Goal: Task Accomplishment & Management: Manage account settings

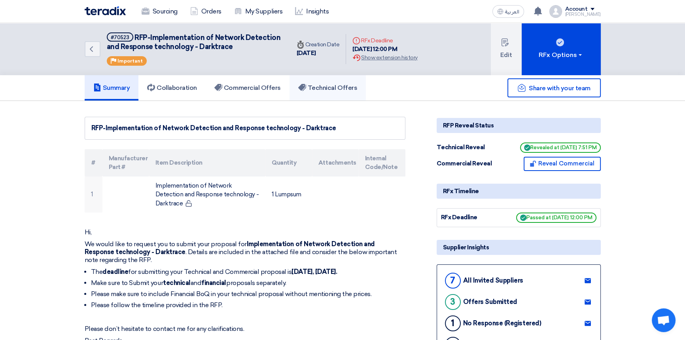
click at [331, 87] on h5 "Technical Offers" at bounding box center [327, 88] width 59 height 8
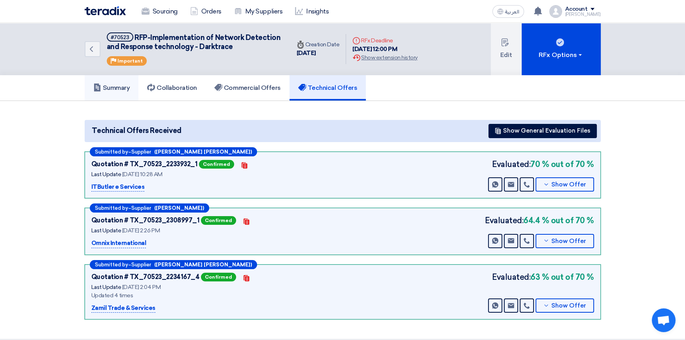
click at [106, 86] on h5 "Summary" at bounding box center [111, 88] width 37 height 8
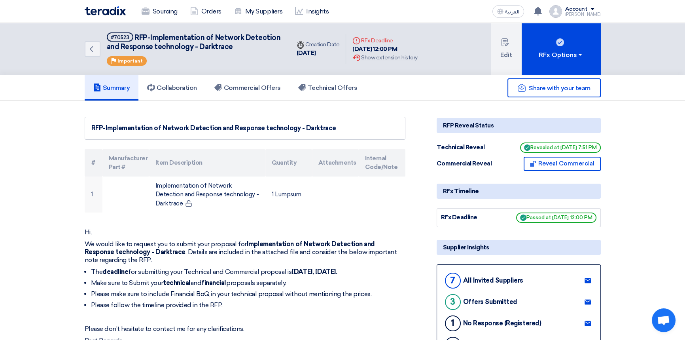
click at [403, 5] on div "Sourcing Orders My Suppliers Insights العربية ع You have a new offer for 'RFP-I…" at bounding box center [343, 11] width 528 height 23
click at [109, 9] on img at bounding box center [105, 10] width 41 height 9
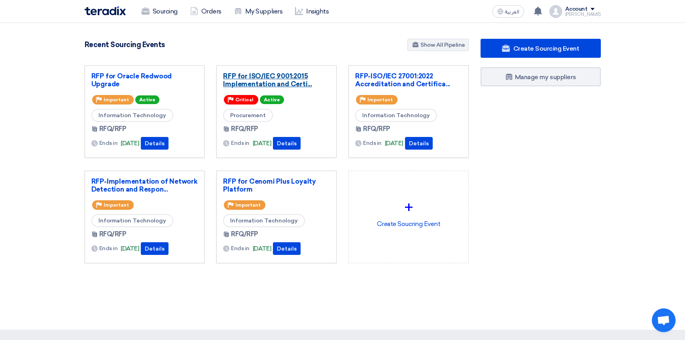
click at [262, 77] on link "RFP for ISO/IEC 9001:2015 Implementation and Certi..." at bounding box center [276, 80] width 107 height 16
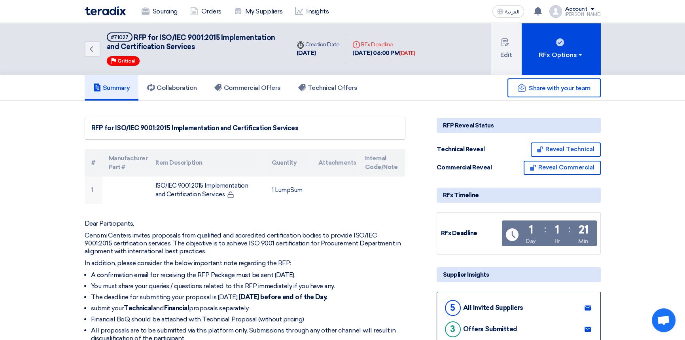
click at [360, 13] on div "Sourcing Orders My Suppliers Insights" at bounding box center [240, 11] width 310 height 17
click at [366, 11] on div "Sourcing Orders My Suppliers Insights" at bounding box center [240, 11] width 310 height 17
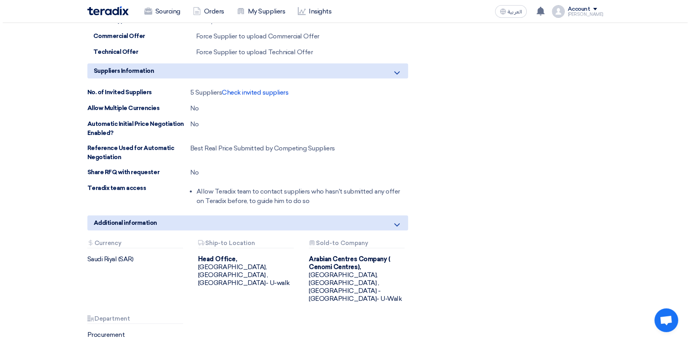
scroll to position [647, 0]
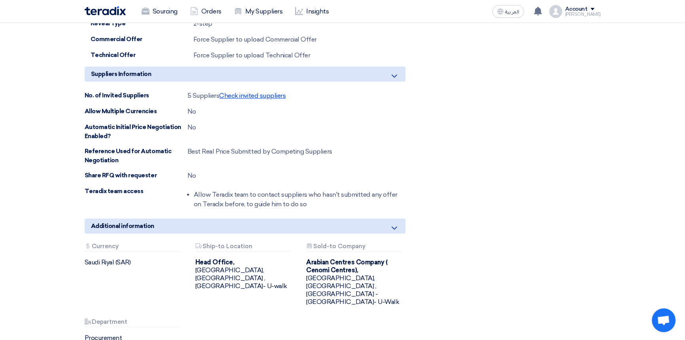
click at [247, 94] on span "Check invited suppliers" at bounding box center [252, 96] width 66 height 8
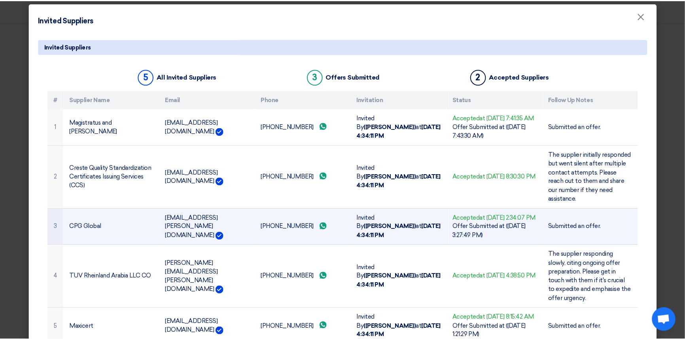
scroll to position [0, 0]
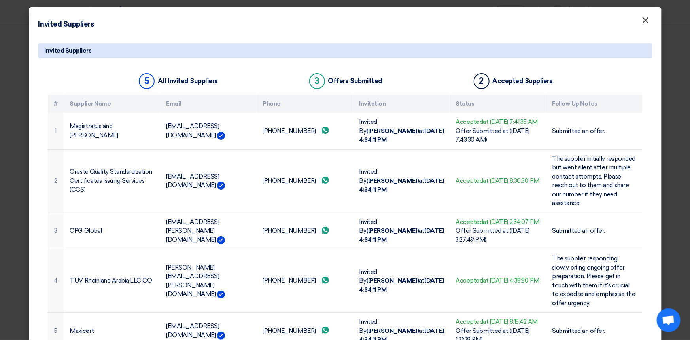
click at [644, 23] on span "×" at bounding box center [646, 22] width 8 height 16
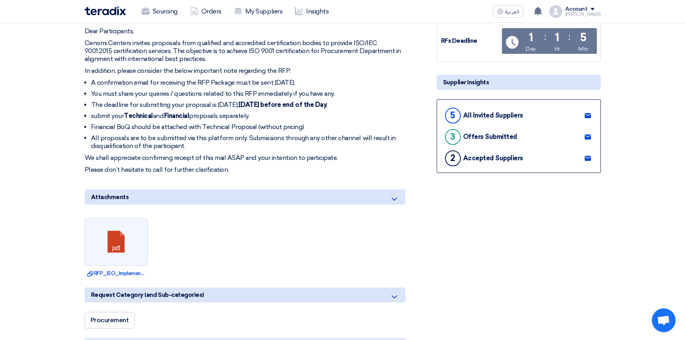
scroll to position [180, 0]
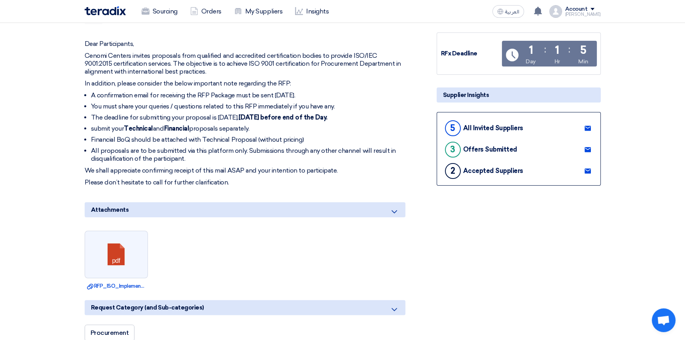
click at [585, 170] on use at bounding box center [587, 170] width 6 height 5
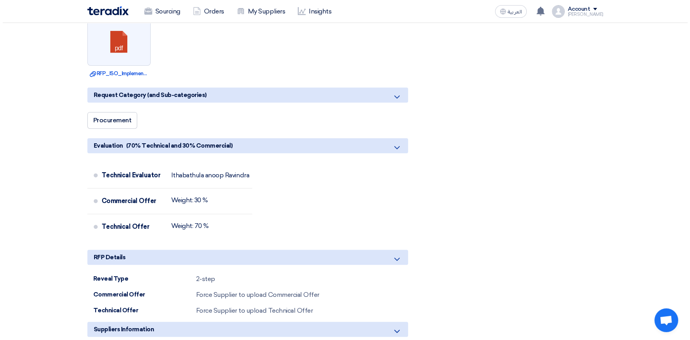
scroll to position [503, 0]
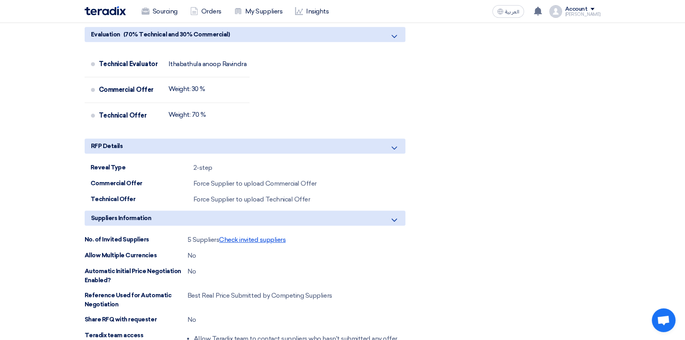
click at [272, 240] on span "Check invited suppliers" at bounding box center [252, 240] width 66 height 8
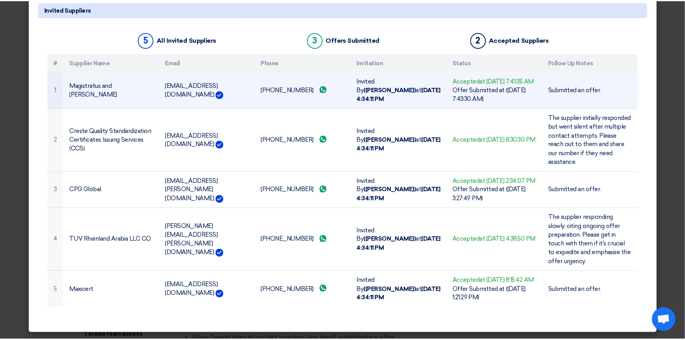
scroll to position [0, 0]
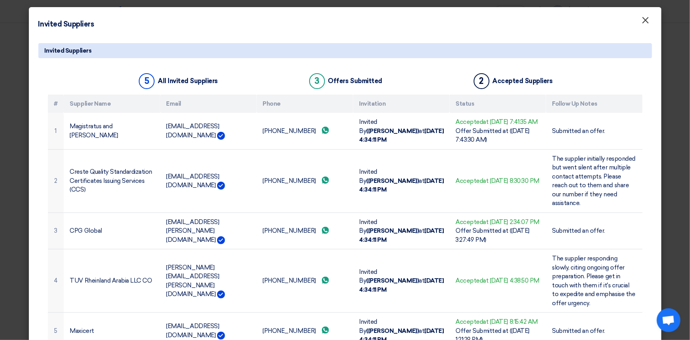
click at [644, 21] on span "×" at bounding box center [646, 22] width 8 height 16
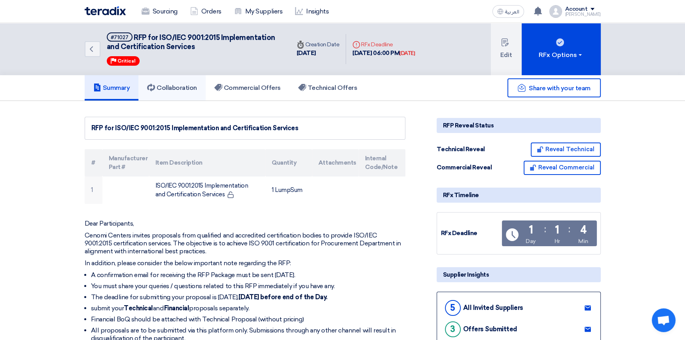
click at [171, 95] on link "Collaboration" at bounding box center [171, 87] width 67 height 25
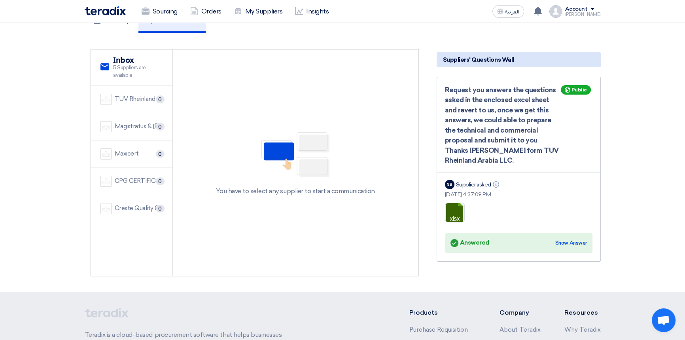
scroll to position [72, 0]
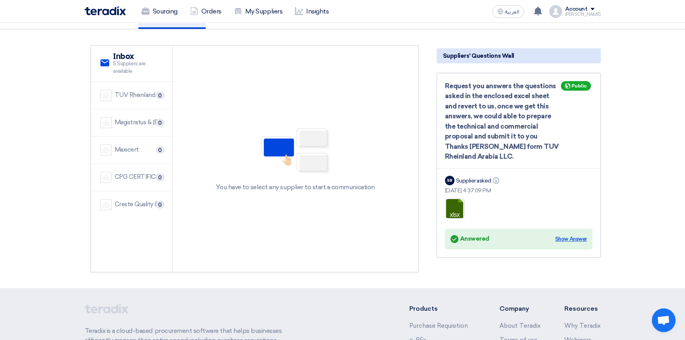
click at [573, 238] on div "Show Answer" at bounding box center [571, 239] width 32 height 8
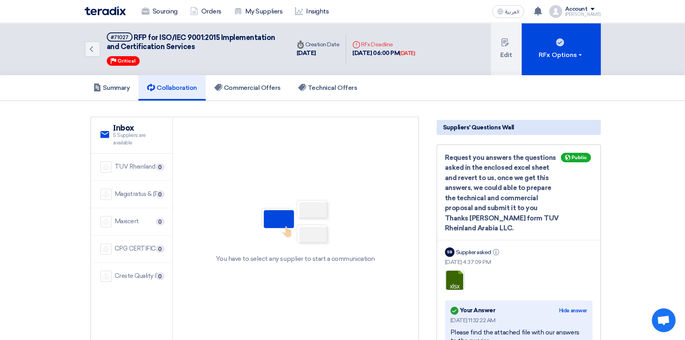
scroll to position [0, 0]
click at [117, 13] on img at bounding box center [105, 10] width 41 height 9
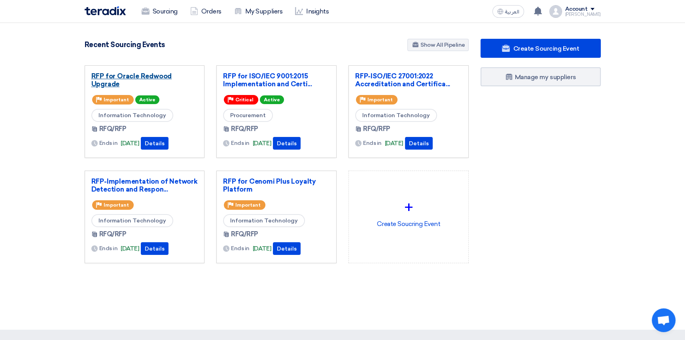
click at [133, 78] on link "RFP for Oracle Redwood Upgrade" at bounding box center [144, 80] width 107 height 16
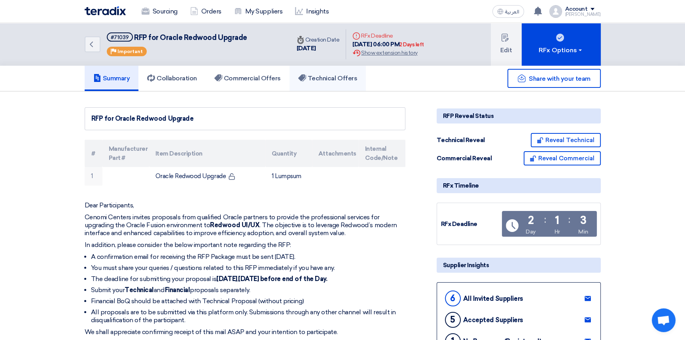
click at [324, 73] on link "Technical Offers" at bounding box center [327, 78] width 76 height 25
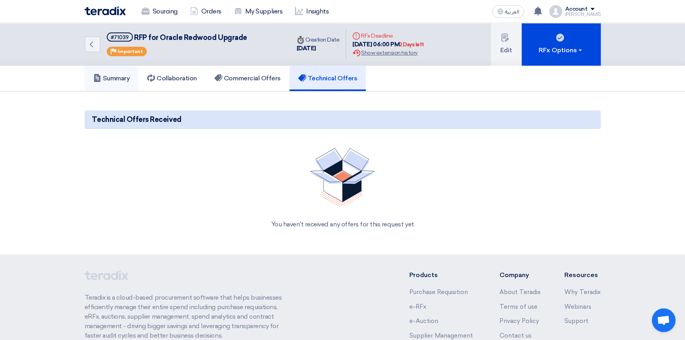
click at [115, 83] on link "Summary" at bounding box center [112, 78] width 54 height 25
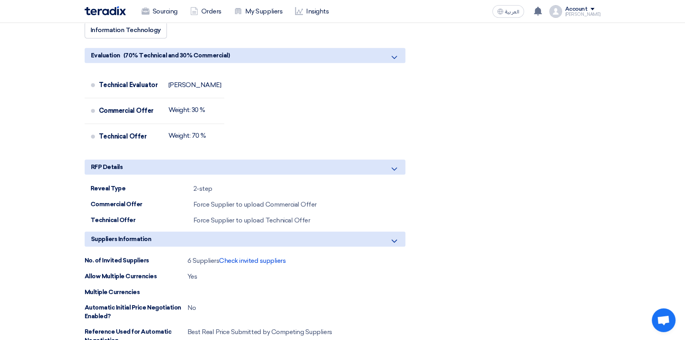
scroll to position [467, 0]
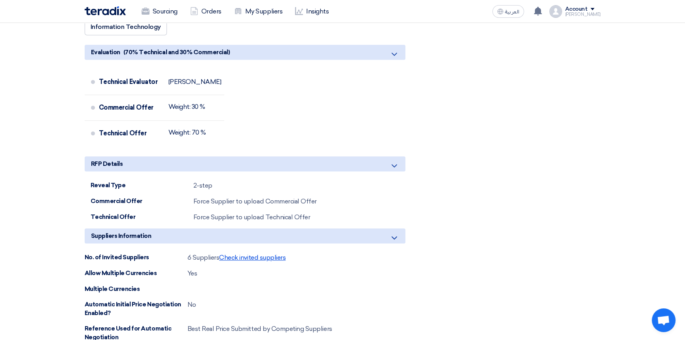
click at [253, 255] on span "Check invited suppliers" at bounding box center [252, 257] width 66 height 8
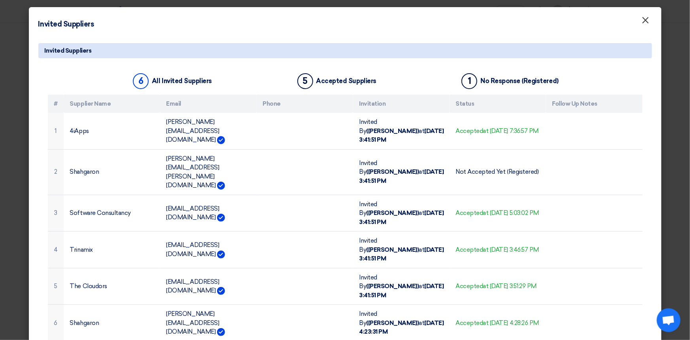
click at [648, 23] on span "×" at bounding box center [646, 22] width 8 height 16
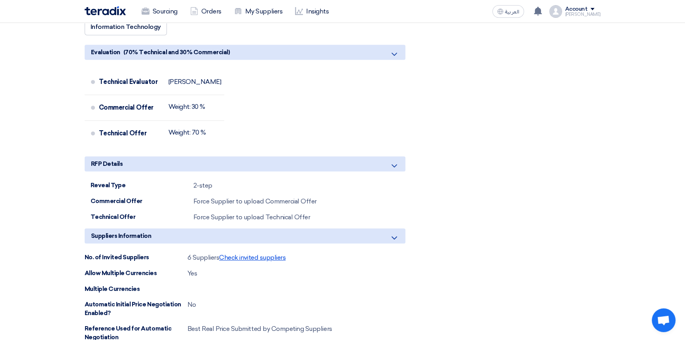
click at [256, 257] on span "Check invited suppliers" at bounding box center [252, 257] width 66 height 8
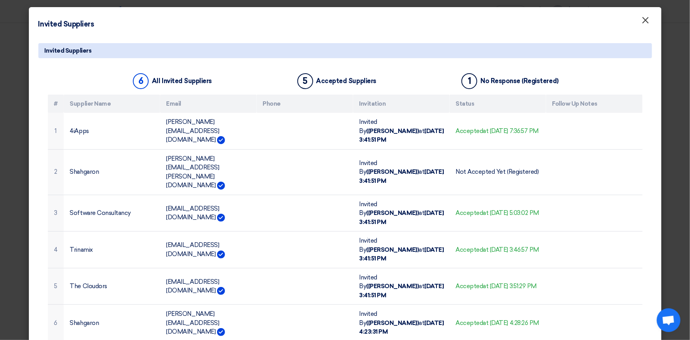
click at [645, 23] on span "×" at bounding box center [646, 22] width 8 height 16
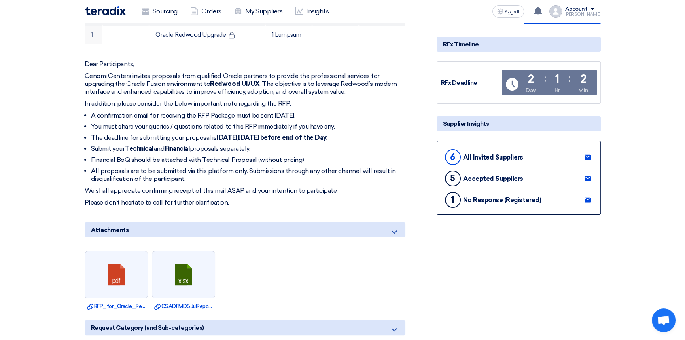
scroll to position [144, 0]
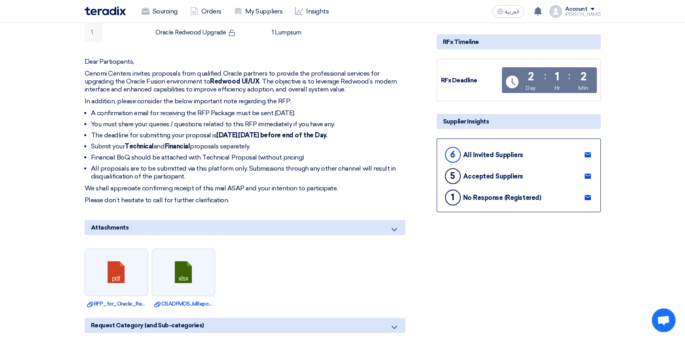
click at [585, 174] on use at bounding box center [587, 176] width 6 height 5
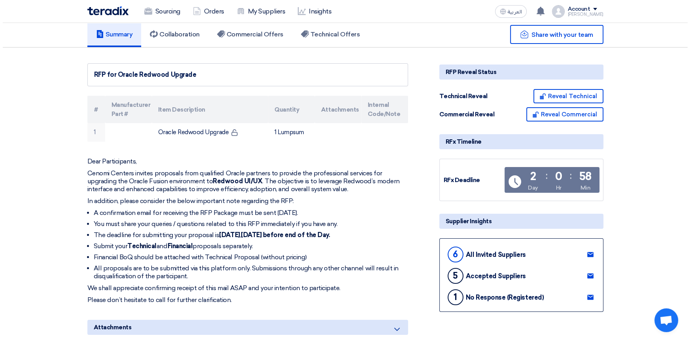
scroll to position [0, 0]
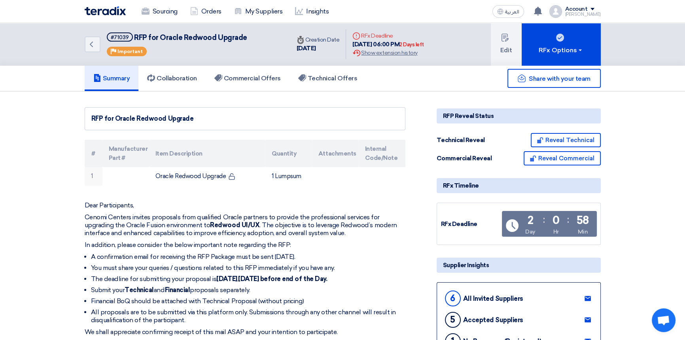
click at [107, 12] on img at bounding box center [105, 10] width 41 height 9
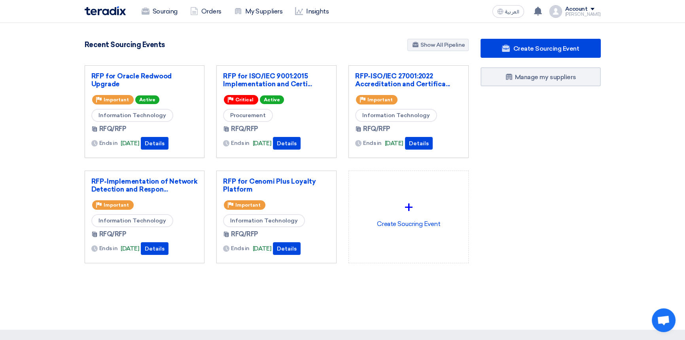
click at [518, 162] on div "Create Sourcing Event Manage my suppliers" at bounding box center [541, 167] width 132 height 256
click at [386, 11] on div "Sourcing Orders My Suppliers Insights" at bounding box center [240, 11] width 310 height 17
click at [375, 10] on div "Sourcing Orders My Suppliers Insights" at bounding box center [240, 11] width 310 height 17
click at [372, 12] on div "Sourcing Orders My Suppliers Insights" at bounding box center [240, 11] width 310 height 17
click at [374, 15] on div "Sourcing Orders My Suppliers Insights" at bounding box center [240, 11] width 310 height 17
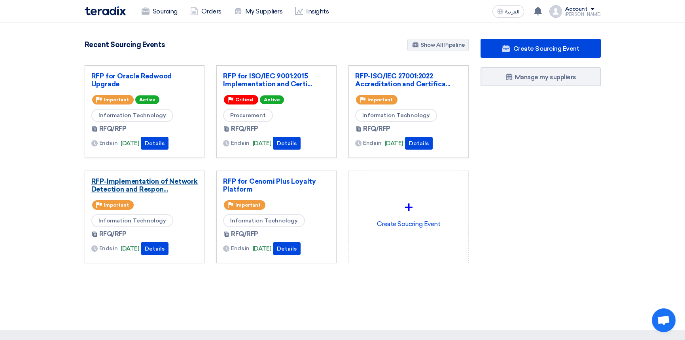
click at [136, 182] on link "RFP-Implementation of Network Detection and Respon..." at bounding box center [144, 185] width 107 height 16
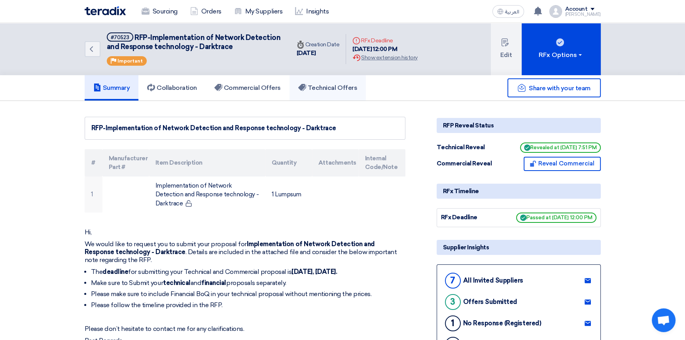
click at [334, 89] on h5 "Technical Offers" at bounding box center [327, 88] width 59 height 8
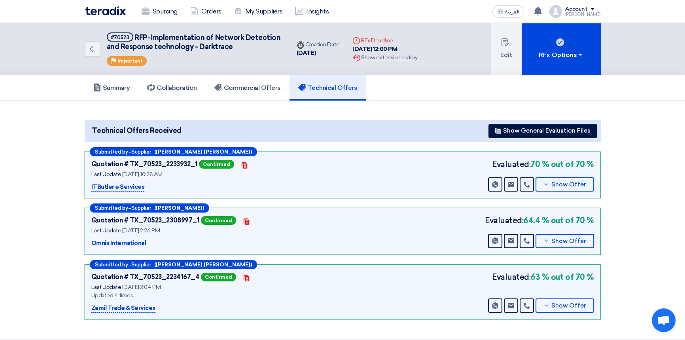
click at [103, 9] on img at bounding box center [105, 10] width 41 height 9
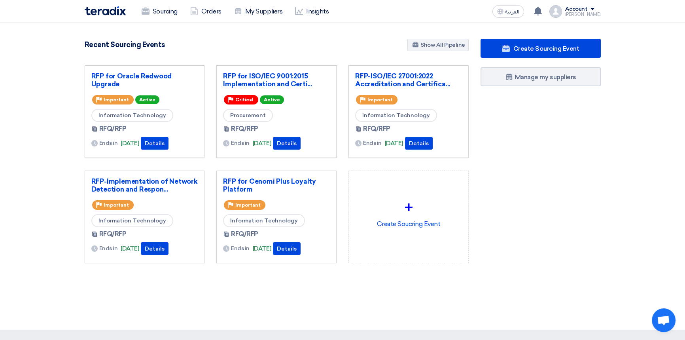
click at [545, 198] on div "Create Sourcing Event Manage my suppliers" at bounding box center [541, 167] width 132 height 256
click at [594, 10] on span at bounding box center [592, 9] width 4 height 2
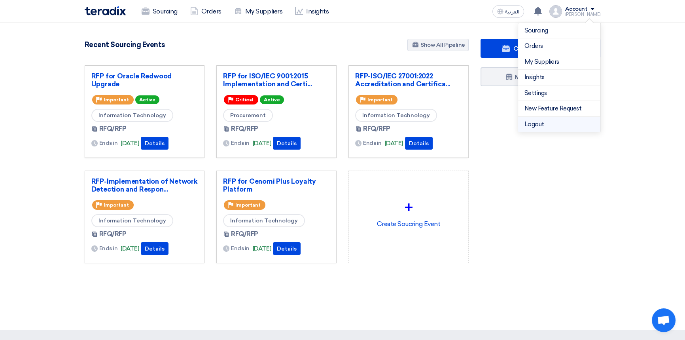
click at [550, 123] on li "Logout" at bounding box center [559, 124] width 82 height 15
